Goal: Task Accomplishment & Management: Manage account settings

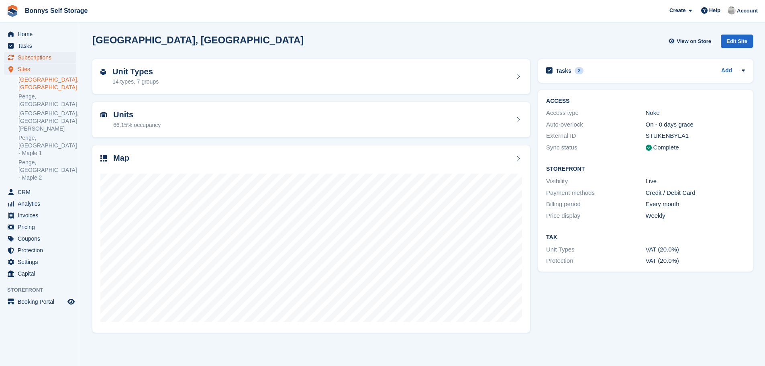
click at [34, 56] on span "Subscriptions" at bounding box center [42, 57] width 48 height 11
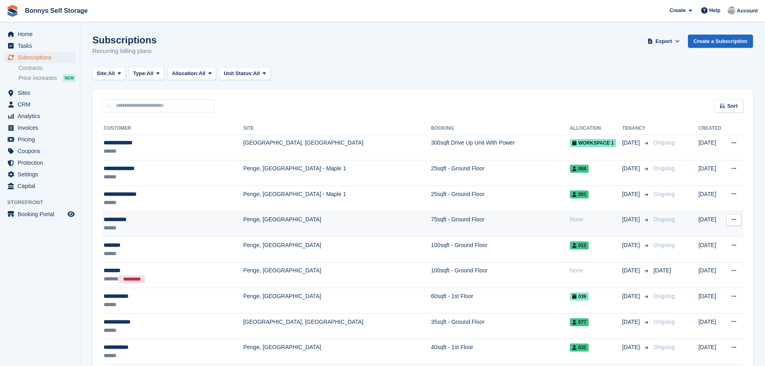
click at [593, 229] on td "None" at bounding box center [596, 224] width 52 height 26
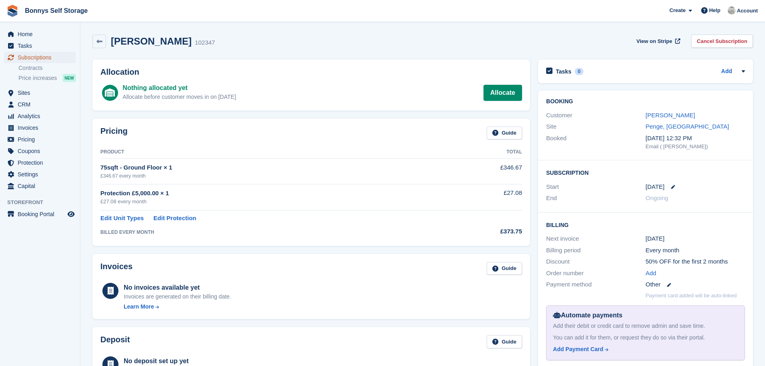
click at [23, 56] on span "Subscriptions" at bounding box center [42, 57] width 48 height 11
